Goal: Answer question/provide support: Share knowledge or assist other users

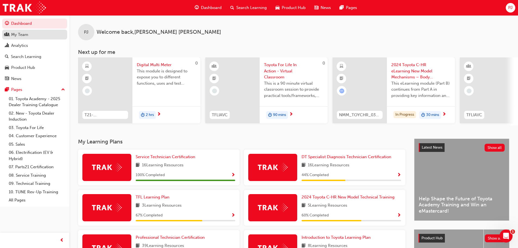
click at [24, 36] on div "My Team" at bounding box center [19, 35] width 17 height 6
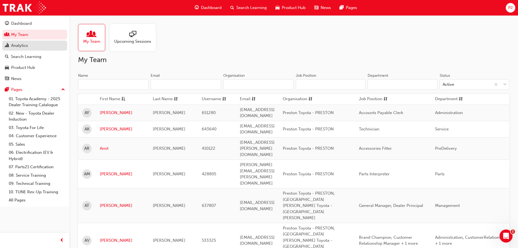
click at [20, 46] on div "Analytics" at bounding box center [19, 45] width 17 height 6
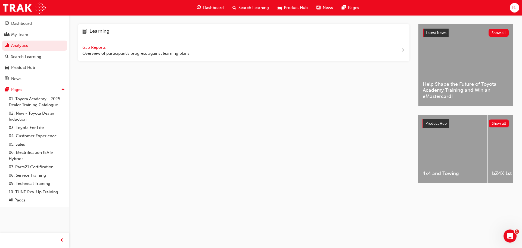
click at [91, 49] on span "Gap Reports" at bounding box center [94, 47] width 24 height 5
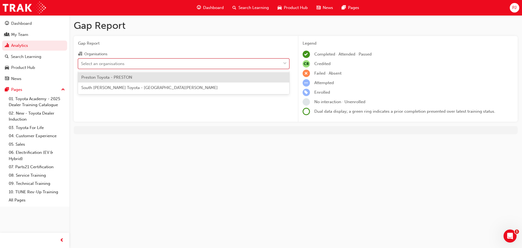
click at [101, 64] on div "Select an organisations" at bounding box center [102, 63] width 43 height 6
click at [82, 64] on input "Organisations option Preston Toyota - PRESTON focused, 1 of 2. 2 results availa…" at bounding box center [81, 63] width 1 height 5
click at [102, 77] on span "Preston Toyota - PRESTON" at bounding box center [106, 77] width 51 height 5
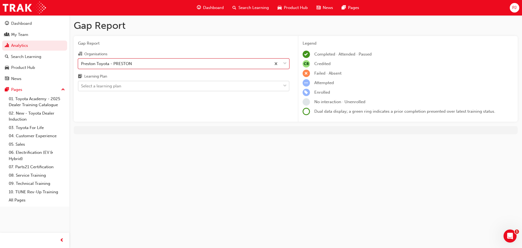
click at [95, 86] on div "Select a learning plan" at bounding box center [101, 86] width 40 height 6
click at [82, 86] on input "Learning Plan Select a learning plan" at bounding box center [81, 85] width 1 height 5
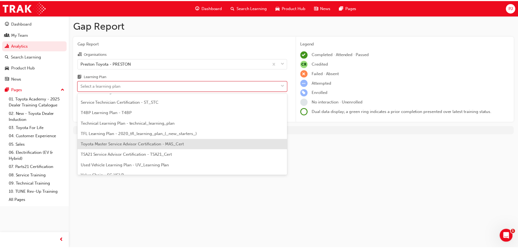
scroll to position [234, 0]
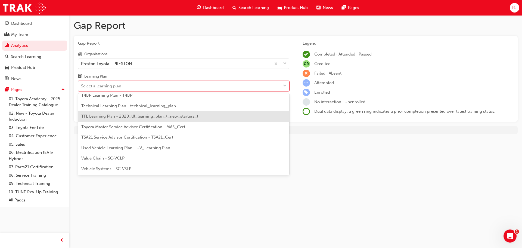
click at [109, 117] on span "TFL Learning Plan - 2020_tfl_learning_plan_(_new_starters_)" at bounding box center [139, 116] width 117 height 5
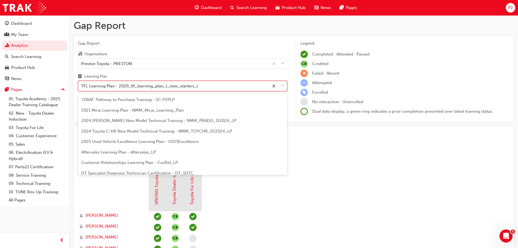
click at [161, 86] on div "TFL Learning Plan - 2020_tfl_learning_plan_(_new_starters_)" at bounding box center [139, 86] width 117 height 6
click at [82, 86] on input "Learning Plan option TFL Learning Plan - 2020_tfl_learning_plan_(_new_starters_…" at bounding box center [81, 85] width 1 height 5
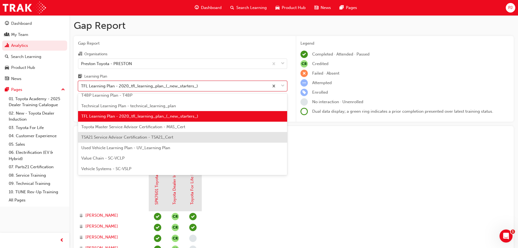
scroll to position [207, 0]
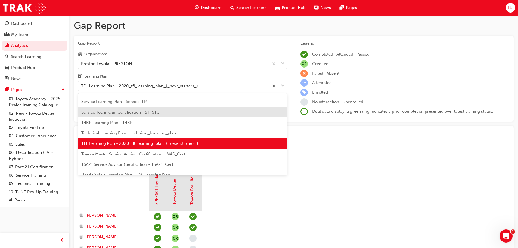
click at [124, 112] on span "Service Technician Certification - ST_STC" at bounding box center [120, 112] width 78 height 5
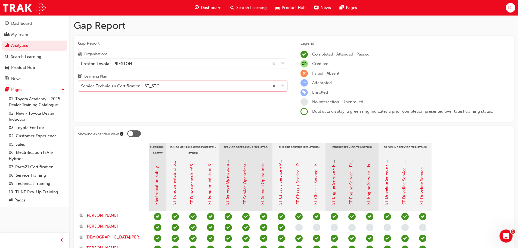
click at [134, 86] on div "Service Technician Certification - ST_STC" at bounding box center [120, 86] width 78 height 6
click at [82, 86] on input "Learning Plan option Service Technician Certification - ST_STC, selected. 0 res…" at bounding box center [81, 85] width 1 height 5
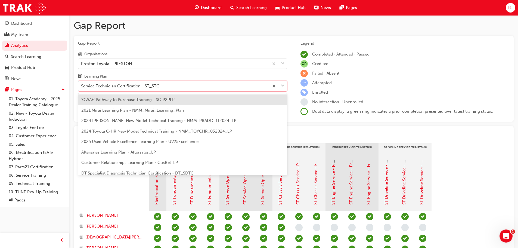
scroll to position [154, 0]
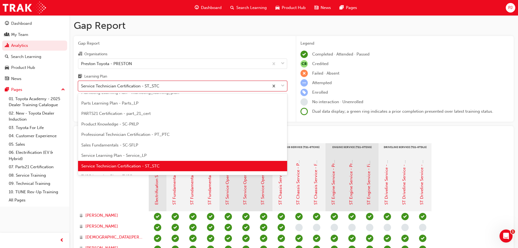
click at [119, 136] on span "Professional Technician Certification - PT_PTC" at bounding box center [125, 134] width 88 height 5
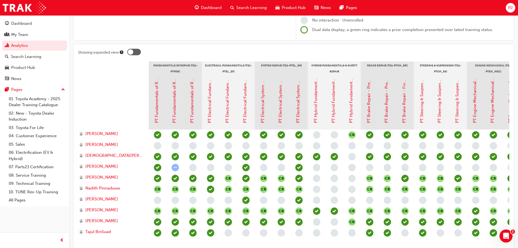
scroll to position [109, 0]
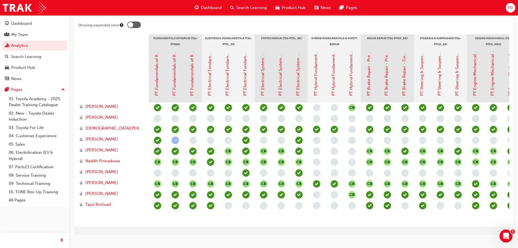
drag, startPoint x: 157, startPoint y: 221, endPoint x: 167, endPoint y: 221, distance: 9.5
click at [167, 221] on div "CR CR CR CR CR CR CR CR CR CR CR CR CR CR CR CR CR CR CR CR CR CR CR CR CR CR C…" at bounding box center [502, 162] width 706 height 120
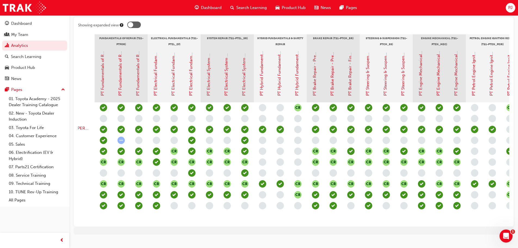
scroll to position [0, 71]
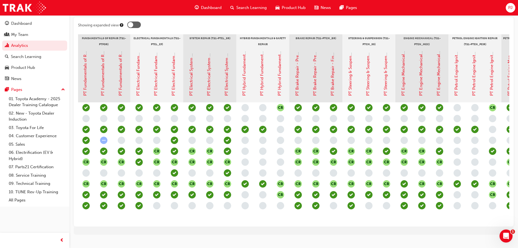
drag, startPoint x: 211, startPoint y: 226, endPoint x: 170, endPoint y: 226, distance: 41.3
click at [169, 226] on div "Showing expanded view Fundamentals of Repair (T21-PTFOR) Electrical Fundamental…" at bounding box center [294, 121] width 440 height 209
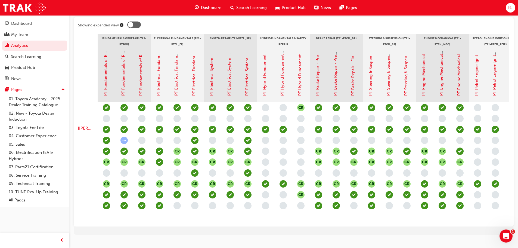
scroll to position [0, 55]
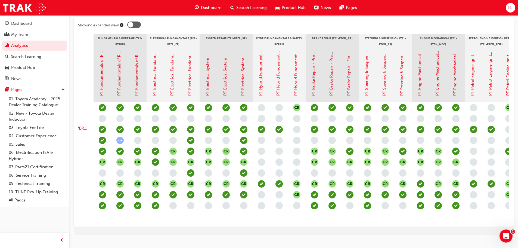
click at [261, 80] on link "PT Hybrid Fundamentals & Safety Repair - Pre-Read" at bounding box center [260, 47] width 5 height 98
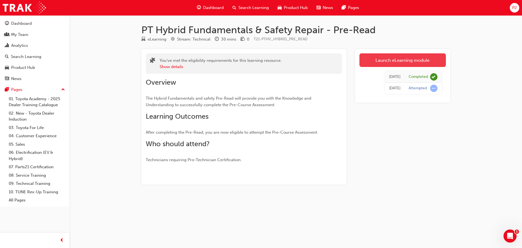
click at [374, 59] on link "Launch eLearning module" at bounding box center [402, 60] width 86 height 14
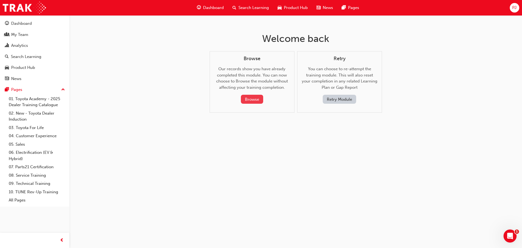
click at [252, 99] on button "Browse" at bounding box center [252, 99] width 22 height 9
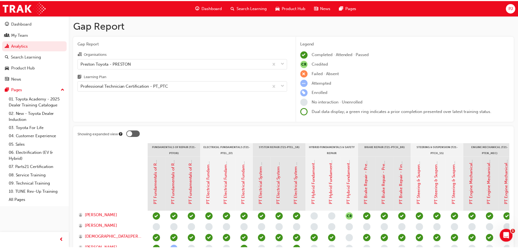
scroll to position [109, 0]
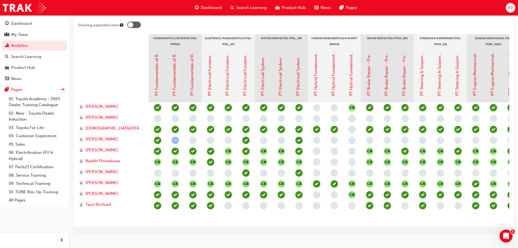
click at [334, 182] on span "learningRecordVerb_PASS-icon" at bounding box center [333, 183] width 7 height 7
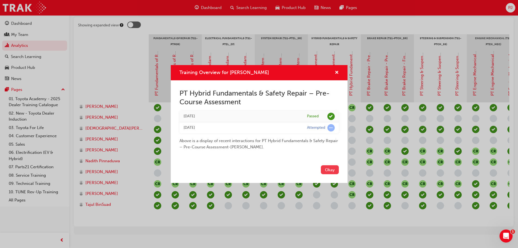
click at [325, 168] on button "Okay" at bounding box center [330, 169] width 18 height 9
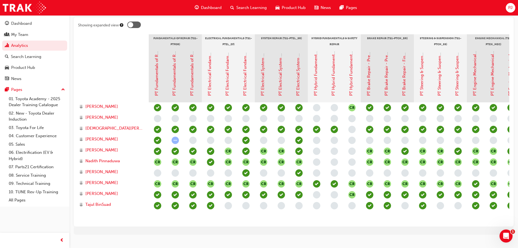
click at [353, 183] on span "CR" at bounding box center [351, 183] width 7 height 7
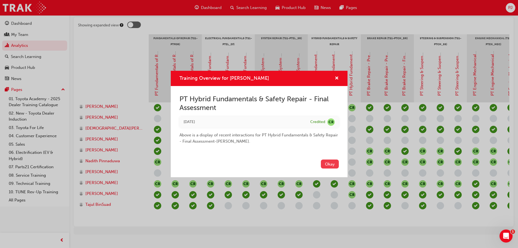
click at [327, 164] on button "Okay" at bounding box center [330, 163] width 18 height 9
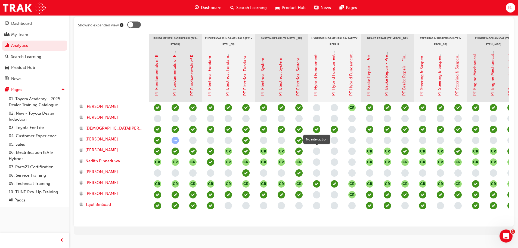
click at [315, 151] on span "learningRecordVerb_NONE-icon" at bounding box center [316, 150] width 7 height 7
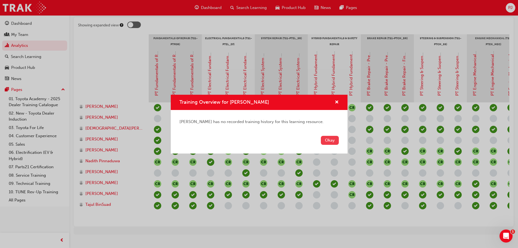
click at [325, 139] on button "Okay" at bounding box center [330, 140] width 18 height 9
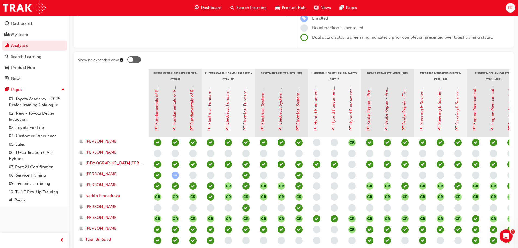
scroll to position [0, 0]
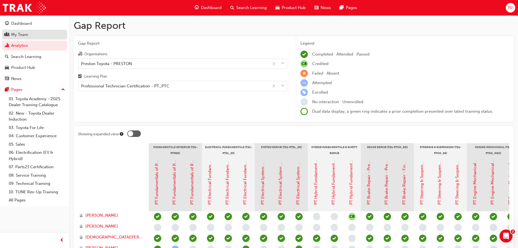
click at [23, 35] on div "My Team" at bounding box center [19, 35] width 17 height 6
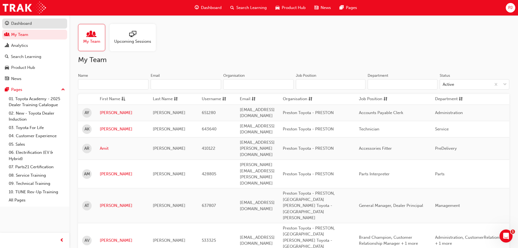
click at [26, 25] on div "Dashboard" at bounding box center [21, 23] width 21 height 6
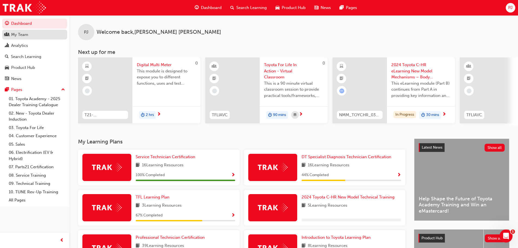
click at [26, 34] on div "My Team" at bounding box center [19, 35] width 17 height 6
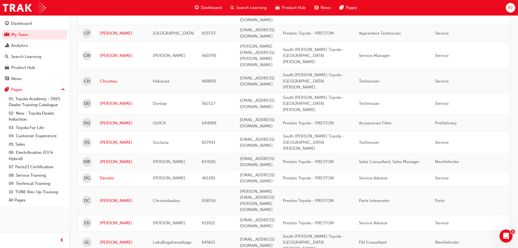
scroll to position [380, 0]
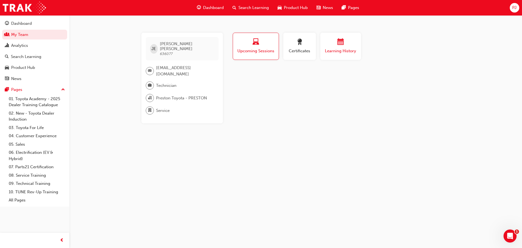
click at [334, 51] on span "Learning History" at bounding box center [340, 51] width 33 height 6
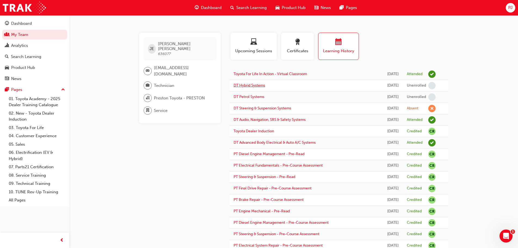
click at [247, 87] on link "DT Hybrid Systems" at bounding box center [249, 85] width 32 height 5
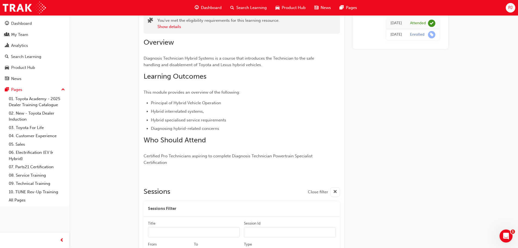
scroll to position [54, 0]
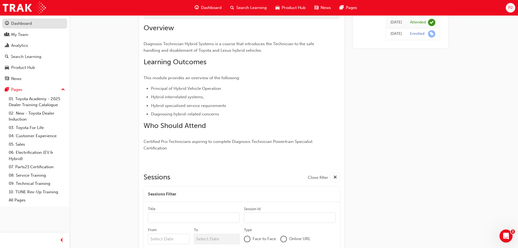
click at [23, 24] on div "Dashboard" at bounding box center [21, 23] width 21 height 6
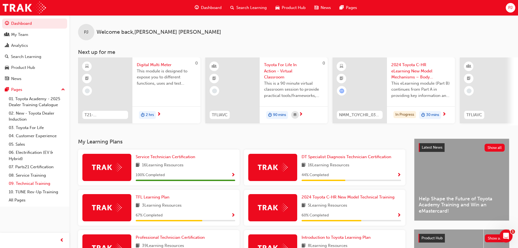
click at [28, 185] on link "09. Technical Training" at bounding box center [37, 183] width 61 height 8
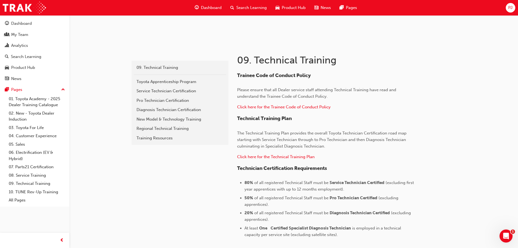
scroll to position [82, 0]
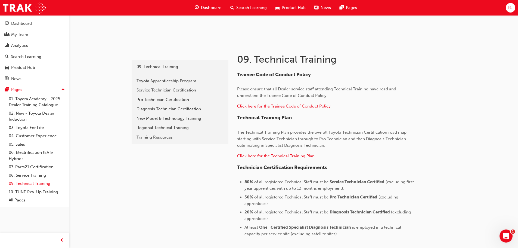
click at [24, 184] on link "09. Technical Training" at bounding box center [37, 183] width 61 height 8
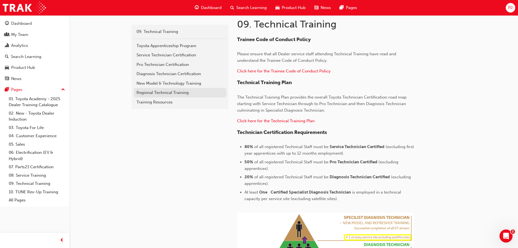
scroll to position [81, 0]
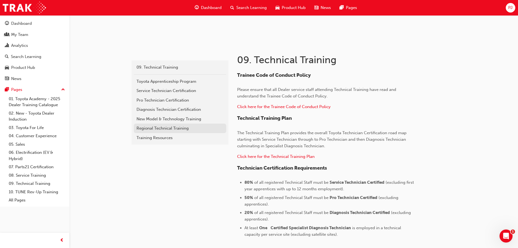
click at [161, 128] on div "Regional Technical Training" at bounding box center [179, 128] width 87 height 6
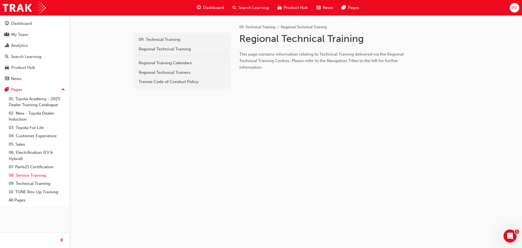
click at [26, 174] on link "08. Service Training" at bounding box center [37, 175] width 61 height 8
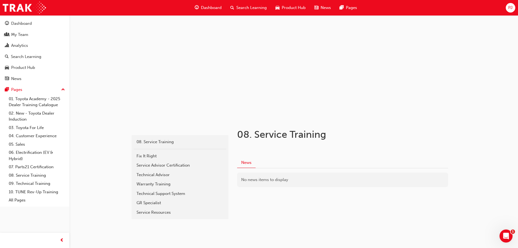
scroll to position [13, 0]
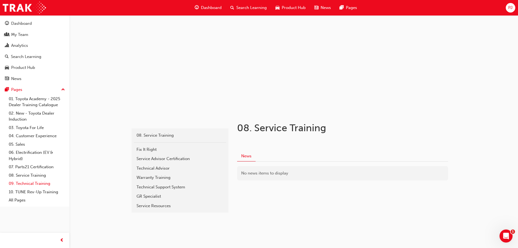
click at [29, 183] on link "09. Technical Training" at bounding box center [37, 183] width 61 height 8
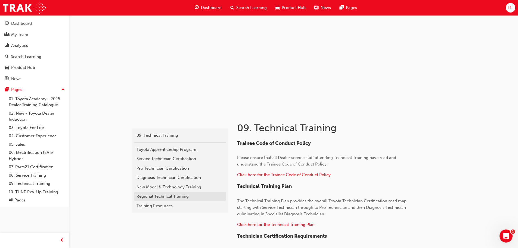
click at [150, 195] on div "Regional Technical Training" at bounding box center [179, 196] width 87 height 6
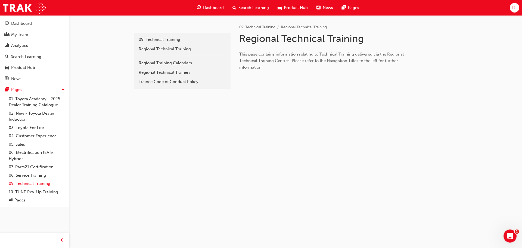
click at [18, 183] on link "09. Technical Training" at bounding box center [37, 183] width 61 height 8
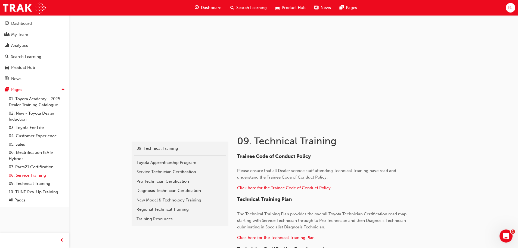
click at [22, 176] on link "08. Service Training" at bounding box center [37, 175] width 61 height 8
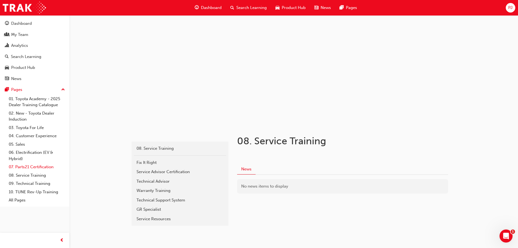
click at [35, 167] on link "07. Parts21 Certification" at bounding box center [37, 166] width 61 height 8
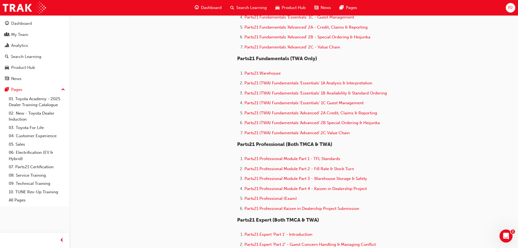
scroll to position [245, 0]
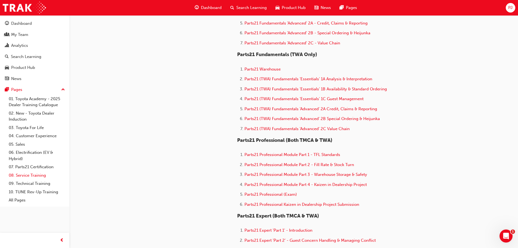
click at [27, 174] on link "08. Service Training" at bounding box center [37, 175] width 61 height 8
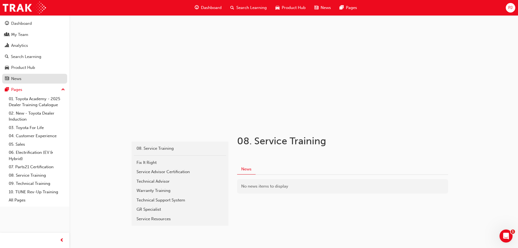
click at [15, 80] on div "News" at bounding box center [16, 79] width 10 height 6
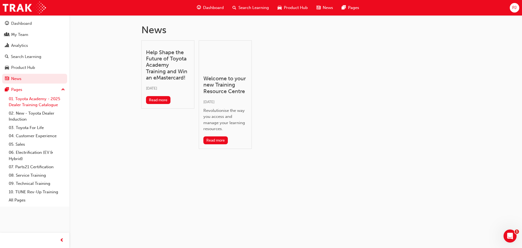
click at [24, 100] on link "01. Toyota Academy - 2025 Dealer Training Catalogue" at bounding box center [37, 102] width 61 height 14
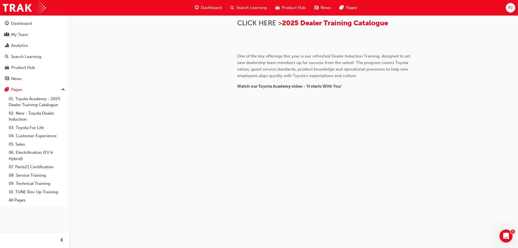
scroll to position [366, 0]
click at [39, 113] on link "02. New - Toyota Dealer Induction" at bounding box center [37, 116] width 61 height 14
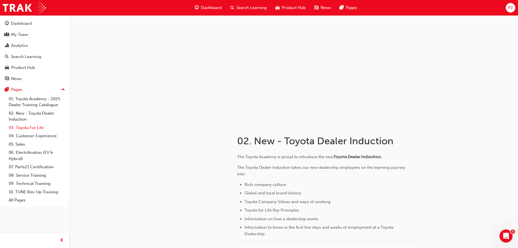
click at [28, 127] on link "03. Toyota For Life" at bounding box center [37, 127] width 61 height 8
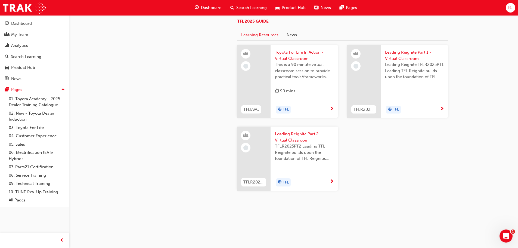
scroll to position [462, 0]
click at [27, 128] on link "03. Toyota For Life" at bounding box center [37, 127] width 61 height 8
click at [26, 135] on link "04. Customer Experience" at bounding box center [37, 136] width 61 height 8
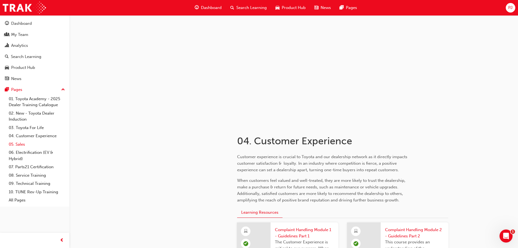
click at [20, 143] on link "05. Sales" at bounding box center [37, 144] width 61 height 8
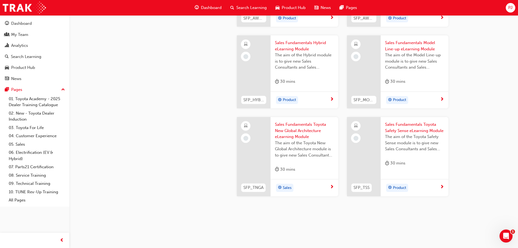
scroll to position [230, 0]
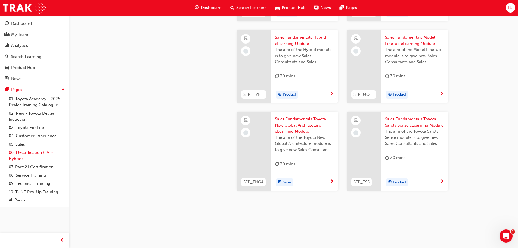
click at [24, 152] on link "06. Electrification (EV & Hybrid)" at bounding box center [37, 155] width 61 height 14
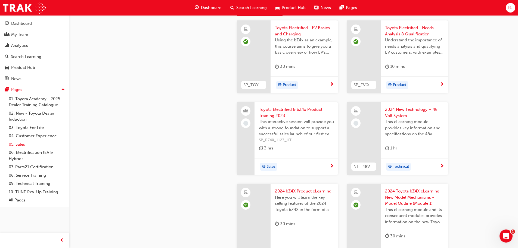
scroll to position [163, 0]
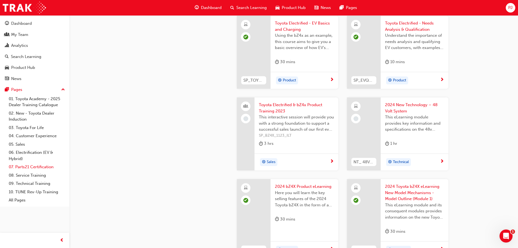
click at [24, 166] on link "07. Parts21 Certification" at bounding box center [37, 166] width 61 height 8
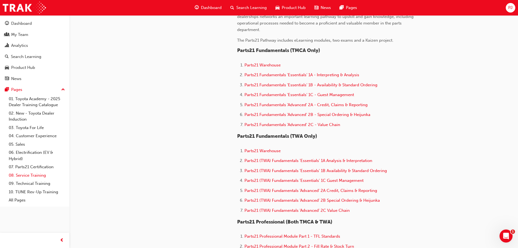
click at [28, 176] on link "08. Service Training" at bounding box center [37, 175] width 61 height 8
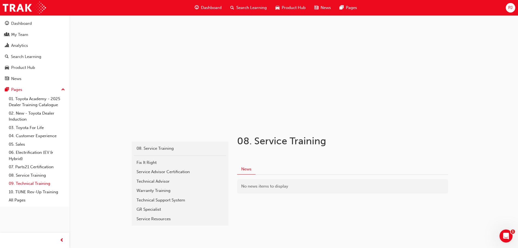
click at [30, 184] on link "09. Technical Training" at bounding box center [37, 183] width 61 height 8
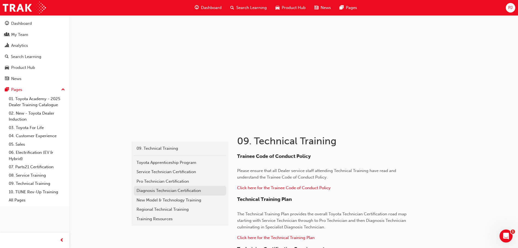
click at [149, 190] on div "Diagnosis Technician Certification" at bounding box center [179, 190] width 87 height 6
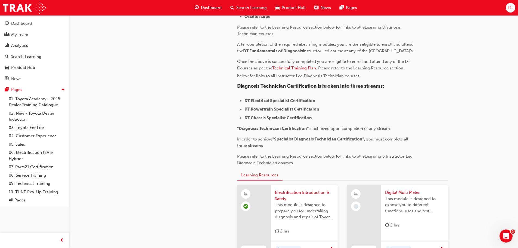
scroll to position [82, 0]
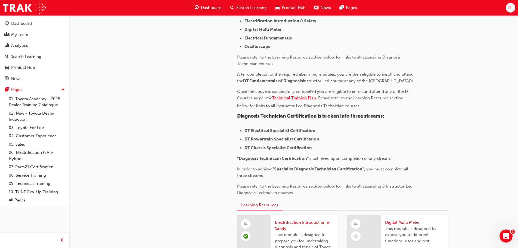
click at [286, 100] on span "Technical Training Plan" at bounding box center [294, 97] width 44 height 5
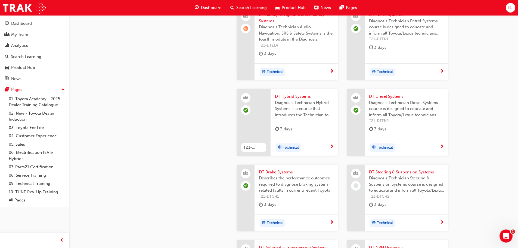
scroll to position [625, 0]
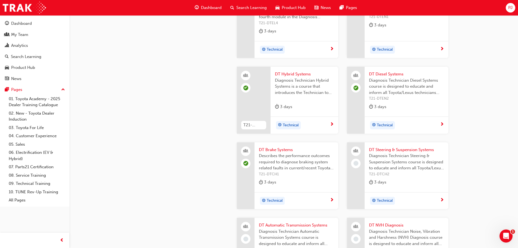
click at [288, 77] on span "DT Hybrid Systems" at bounding box center [304, 74] width 59 height 6
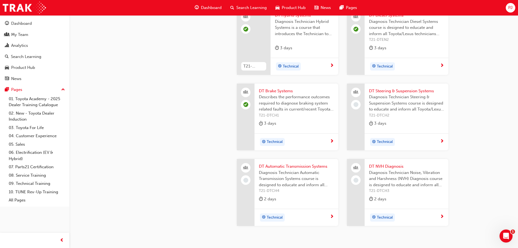
scroll to position [725, 0]
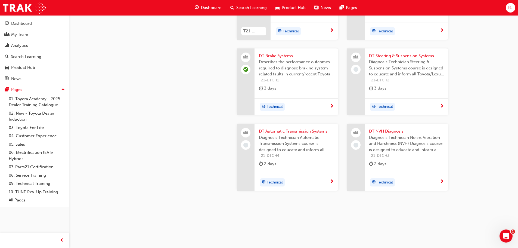
click at [378, 129] on span "DT NVH Diagnosis" at bounding box center [406, 131] width 75 height 6
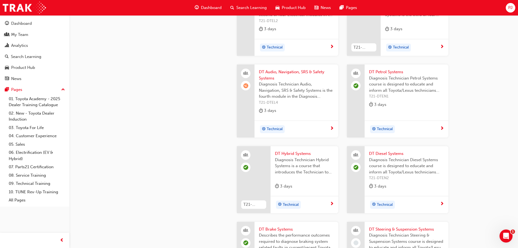
scroll to position [535, 0]
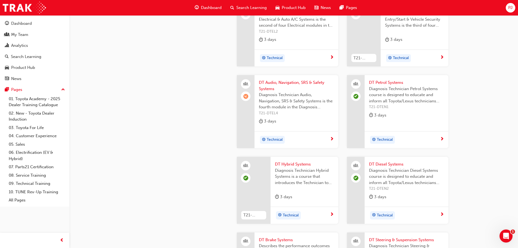
click at [278, 90] on span "DT Audio, Navigation, SRS & Safety Systems" at bounding box center [296, 85] width 75 height 12
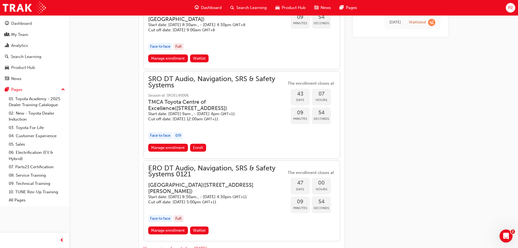
scroll to position [535, 0]
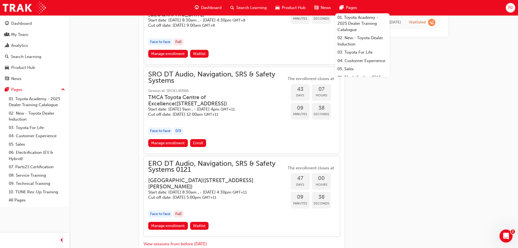
click at [508, 7] on span "PJ" at bounding box center [510, 8] width 4 height 6
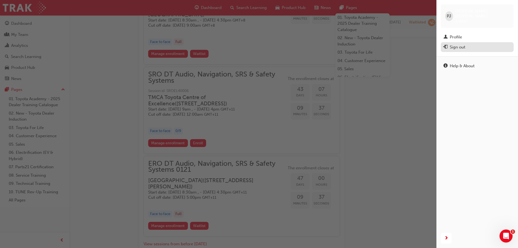
click at [461, 45] on div "Sign out" at bounding box center [456, 47] width 15 height 6
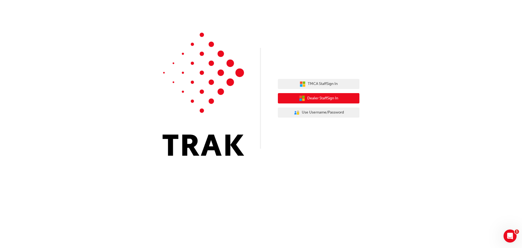
click at [308, 100] on span "Dealer Staff Sign In" at bounding box center [322, 98] width 31 height 6
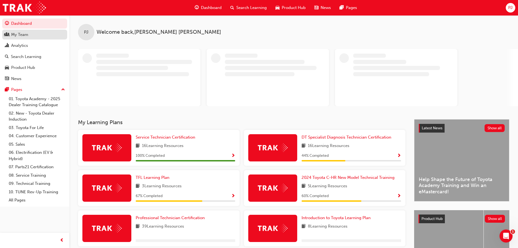
click at [13, 35] on div "My Team" at bounding box center [19, 35] width 17 height 6
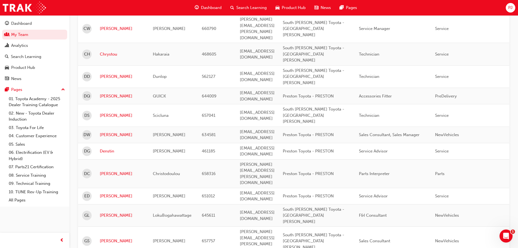
scroll to position [408, 0]
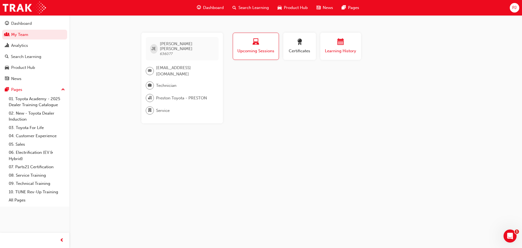
click at [331, 52] on span "Learning History" at bounding box center [340, 51] width 33 height 6
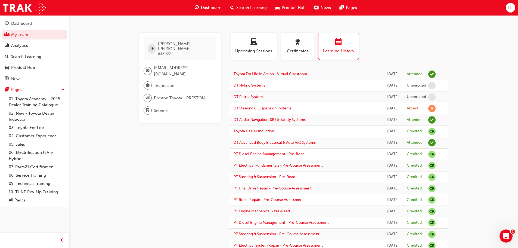
click at [258, 87] on link "DT Hybrid Systems" at bounding box center [249, 85] width 32 height 5
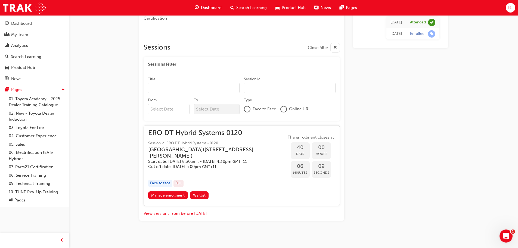
scroll to position [193, 0]
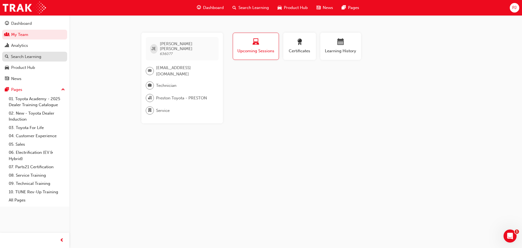
click at [25, 57] on div "Search Learning" at bounding box center [26, 57] width 30 height 6
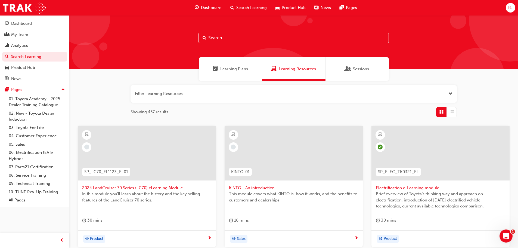
click at [216, 38] on input "text" at bounding box center [293, 38] width 190 height 10
type input "hybrid"
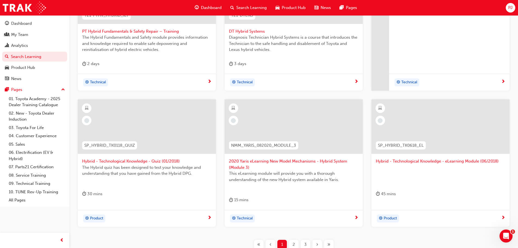
scroll to position [163, 0]
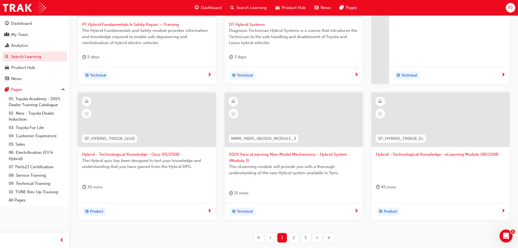
click at [108, 155] on span "Hybrid - Technological Knowledge - Quiz (01/2018)" at bounding box center [146, 154] width 129 height 6
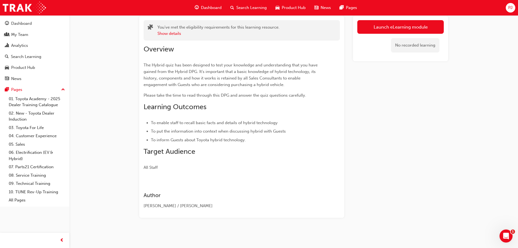
scroll to position [34, 0]
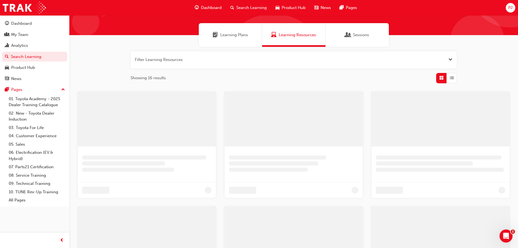
scroll to position [143, 0]
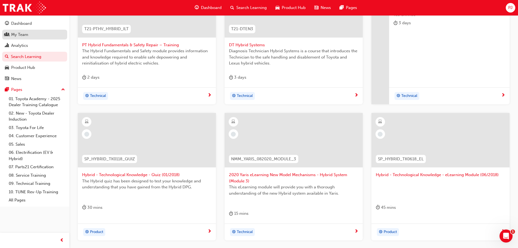
click at [20, 35] on div "My Team" at bounding box center [19, 35] width 17 height 6
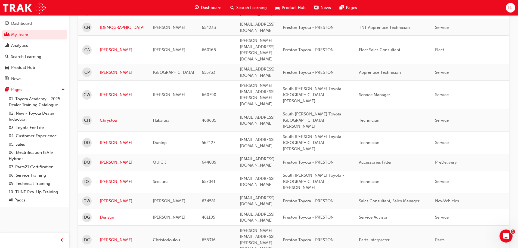
scroll to position [360, 0]
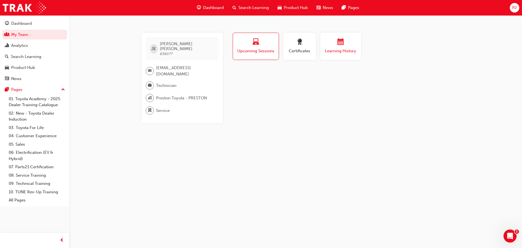
click at [330, 52] on span "Learning History" at bounding box center [340, 51] width 33 height 6
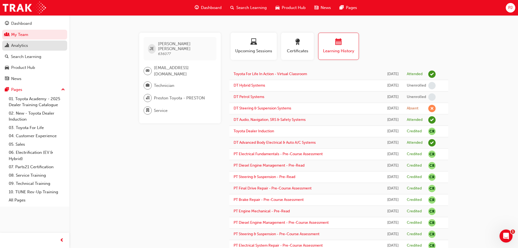
click at [18, 46] on div "Analytics" at bounding box center [19, 45] width 17 height 6
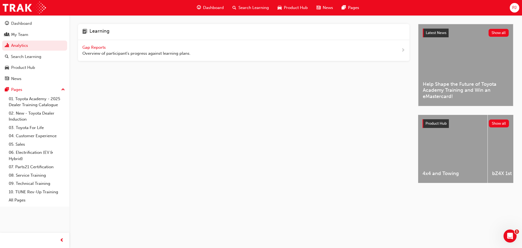
click at [89, 50] on div "Gap Reports Overview of participant's progress against learning plans." at bounding box center [136, 50] width 108 height 12
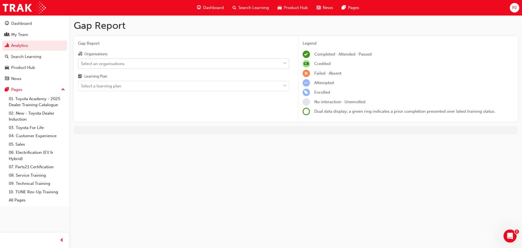
click at [110, 63] on div "Select an organisations" at bounding box center [102, 63] width 43 height 6
click at [82, 63] on input "Organisations Select an organisations" at bounding box center [81, 63] width 1 height 5
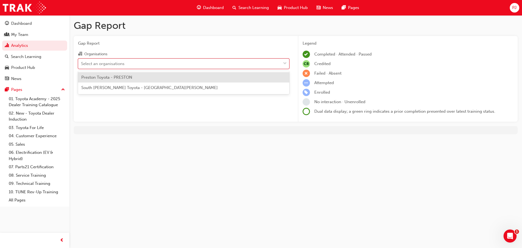
click at [105, 76] on span "Preston Toyota - PRESTON" at bounding box center [106, 77] width 51 height 5
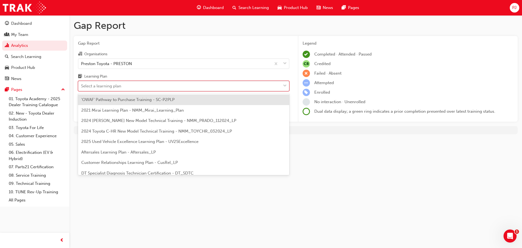
click at [101, 86] on div "Select a learning plan" at bounding box center [101, 86] width 40 height 6
click at [82, 86] on input "Learning Plan option 'OWAF' Pathway to Purchase Training - SC-P2PLP focused, 1 …" at bounding box center [81, 85] width 1 height 5
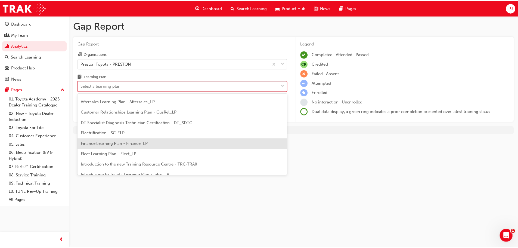
scroll to position [54, 0]
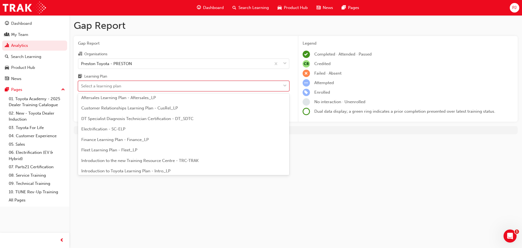
click at [112, 120] on span "DT Specialist Diagnosis Technician Certification - DT_SDTC" at bounding box center [137, 118] width 112 height 5
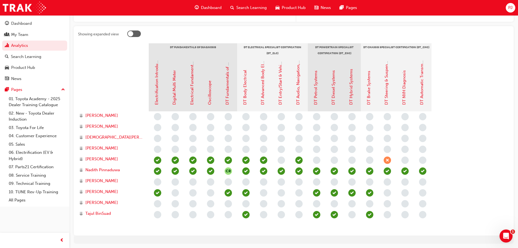
scroll to position [109, 0]
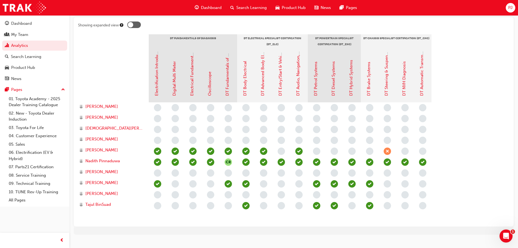
click at [388, 151] on span "learningRecordVerb_ABSENT-icon" at bounding box center [386, 150] width 7 height 7
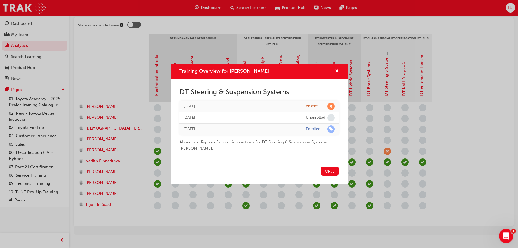
click at [506, 234] on icon "Open Intercom Messenger" at bounding box center [505, 234] width 9 height 9
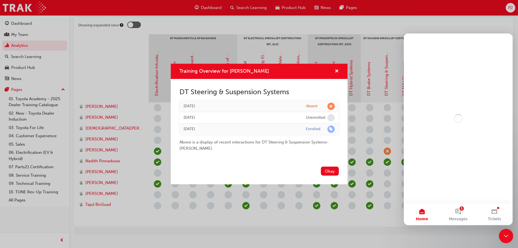
scroll to position [0, 0]
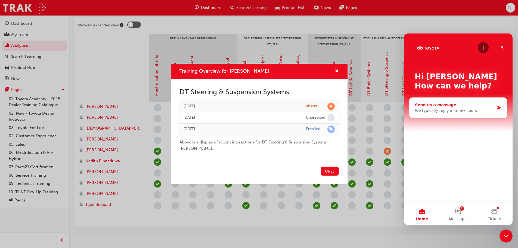
click at [451, 108] on div "We typically reply in a few hours" at bounding box center [455, 111] width 80 height 6
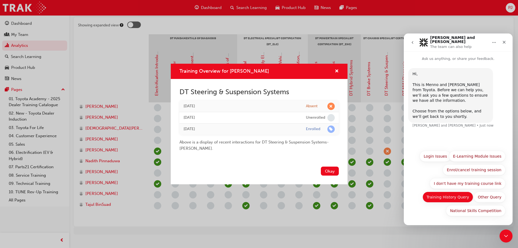
click at [456, 196] on button "Training History Query" at bounding box center [447, 196] width 51 height 11
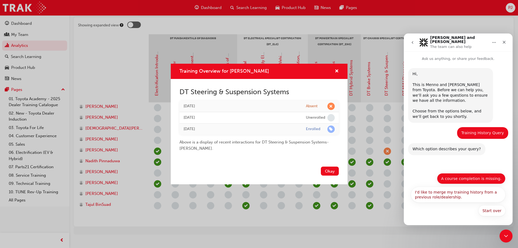
click at [463, 179] on button "A course completion is missing." at bounding box center [471, 178] width 68 height 11
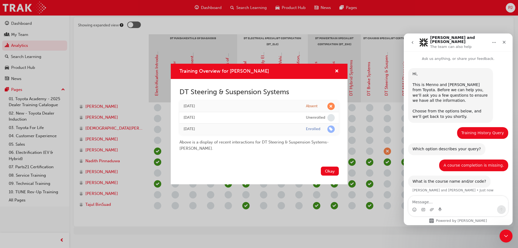
click at [423, 202] on textarea "Message…" at bounding box center [457, 200] width 99 height 9
click at [335, 72] on span "cross-icon" at bounding box center [336, 71] width 4 height 5
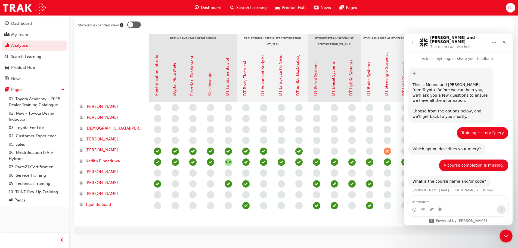
click at [388, 75] on link "DT Steering & Suspension Systems" at bounding box center [386, 63] width 5 height 65
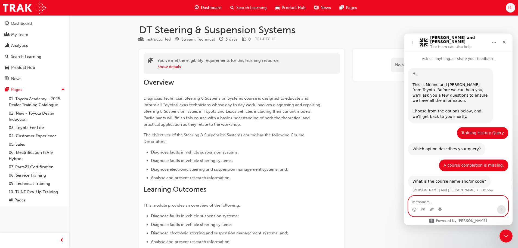
click at [417, 201] on textarea "Message…" at bounding box center [457, 200] width 99 height 9
type textarea "t"
click at [443, 202] on textarea "T21-DTCH2" at bounding box center [457, 200] width 99 height 9
type textarea "T"
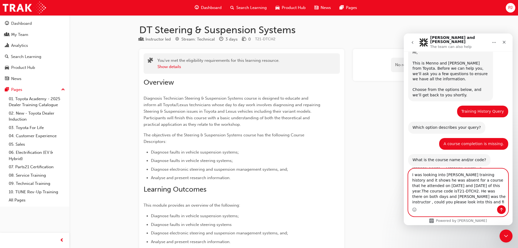
scroll to position [27, 0]
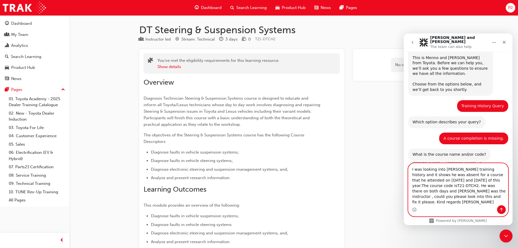
type textarea "I was looking into Jesse Edwards training history and it shows he was absent fo…"
click at [501, 208] on icon "Send a message…" at bounding box center [501, 209] width 4 height 4
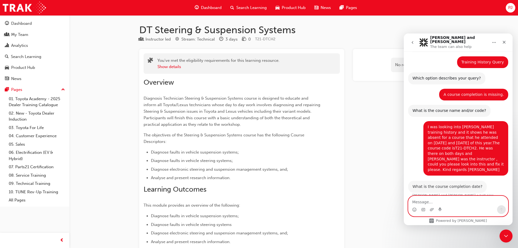
scroll to position [69, 0]
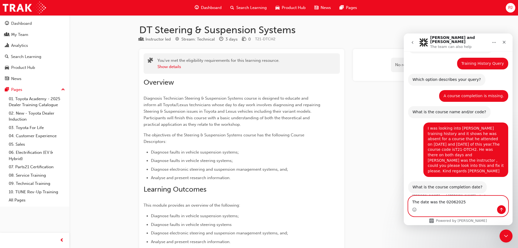
click at [449, 201] on textarea "The date was the 02062025" at bounding box center [457, 200] width 99 height 9
click at [445, 201] on textarea "The date was the 0206/2025" at bounding box center [457, 200] width 99 height 9
click at [474, 200] on textarea "The date was the 02/06/2025" at bounding box center [457, 200] width 99 height 9
type textarea "The date was the 02/06/2025"
click at [502, 209] on icon "Send a message…" at bounding box center [501, 209] width 4 height 4
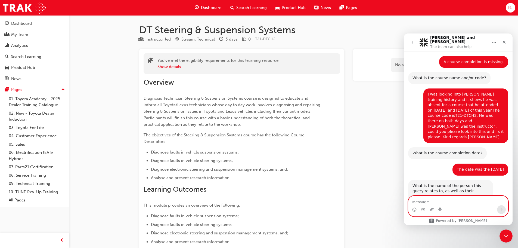
scroll to position [112, 0]
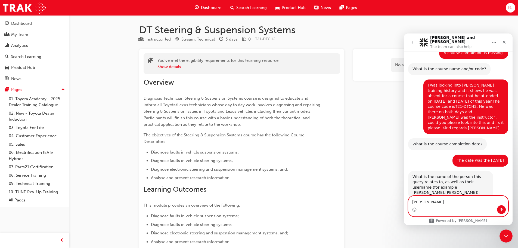
type textarea "Jesse Edwards"
click at [502, 207] on icon "Send a message…" at bounding box center [501, 209] width 4 height 4
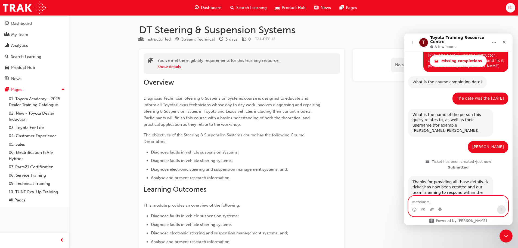
scroll to position [205, 0]
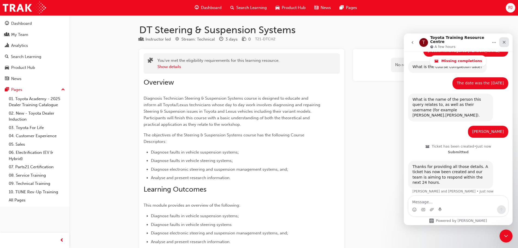
click at [503, 41] on icon "Close" at bounding box center [503, 42] width 3 height 3
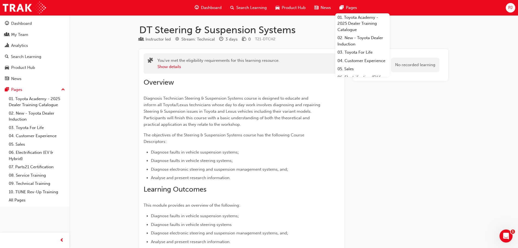
click at [509, 10] on span "PJ" at bounding box center [510, 8] width 4 height 6
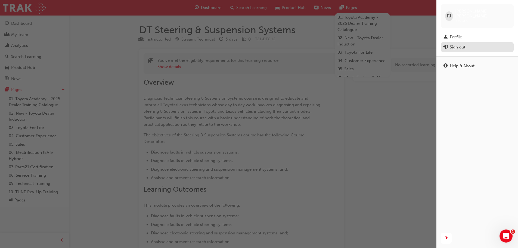
click at [465, 44] on div "Sign out" at bounding box center [456, 47] width 15 height 6
